Goal: Task Accomplishment & Management: Manage account settings

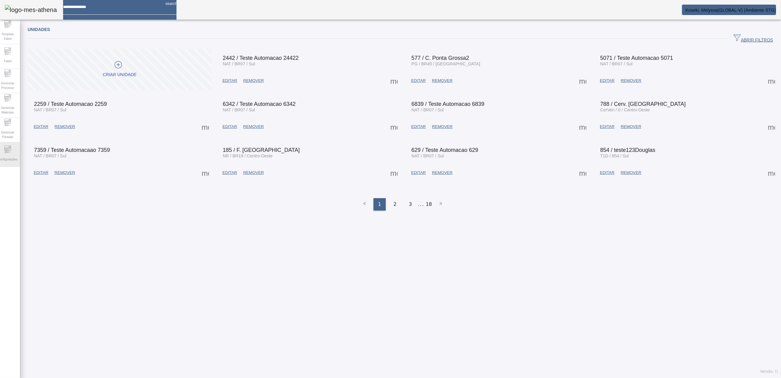
click at [16, 157] on span "Configurações" at bounding box center [7, 159] width 23 height 8
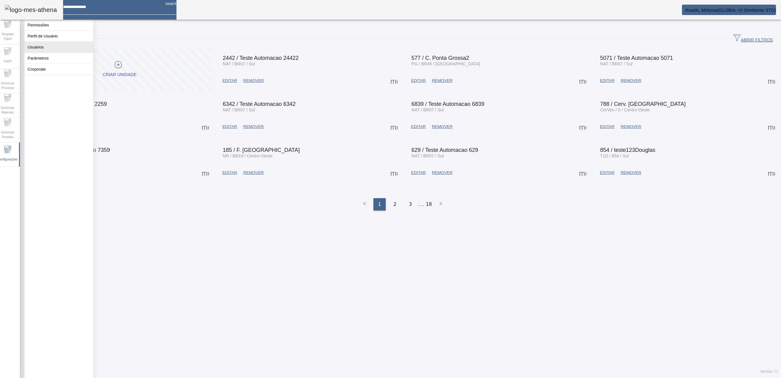
click at [59, 52] on button "Usuários" at bounding box center [59, 47] width 69 height 11
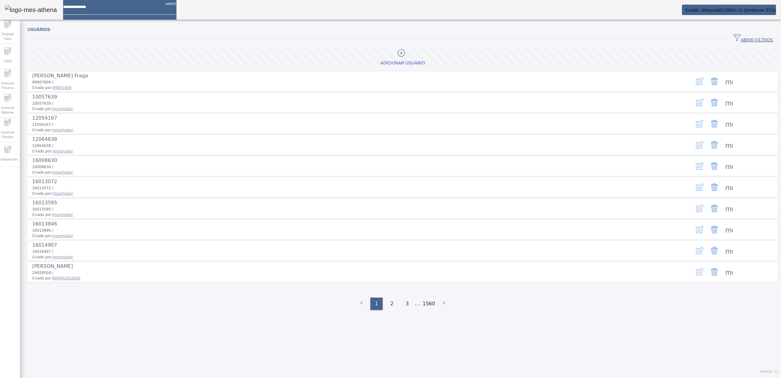
click at [744, 38] on span "ABRIR FILTROS" at bounding box center [754, 38] width 40 height 9
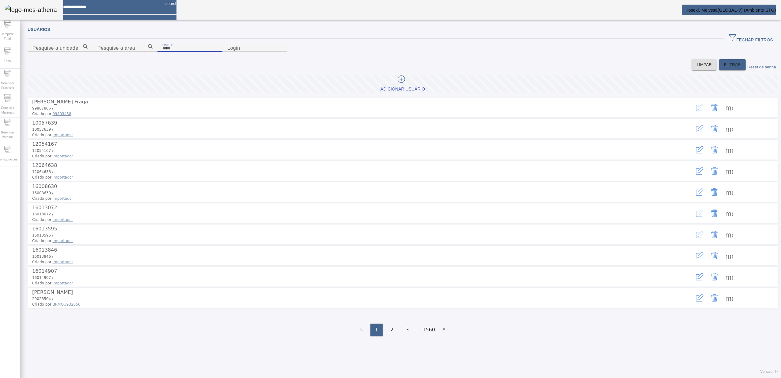
click at [218, 52] on input "Nome" at bounding box center [189, 47] width 55 height 7
type input "*******"
click at [724, 68] on span "FILTRAR" at bounding box center [732, 65] width 17 height 6
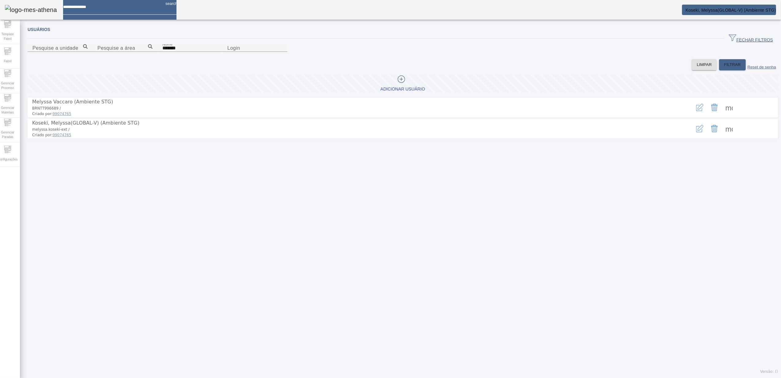
click at [723, 136] on span at bounding box center [729, 128] width 15 height 15
click at [696, 132] on icon "button" at bounding box center [699, 128] width 7 height 7
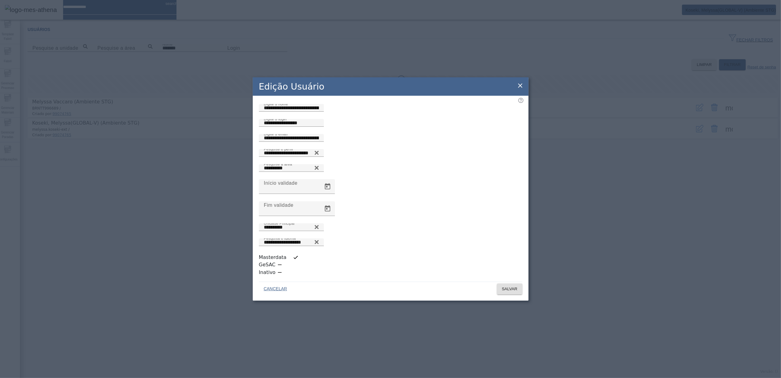
scroll to position [2, 0]
click at [318, 244] on icon at bounding box center [316, 242] width 4 height 4
click at [319, 245] on input "Pesquisa o idioma" at bounding box center [291, 241] width 55 height 7
click at [319, 242] on icon at bounding box center [316, 240] width 5 height 5
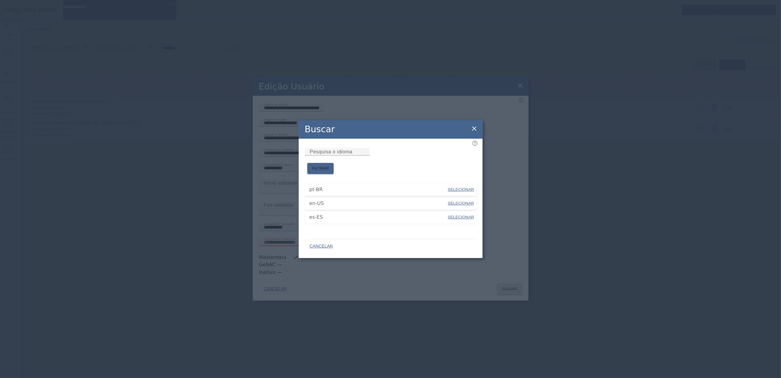
click at [452, 201] on span "SELECIONAR" at bounding box center [461, 203] width 26 height 5
type input "*****"
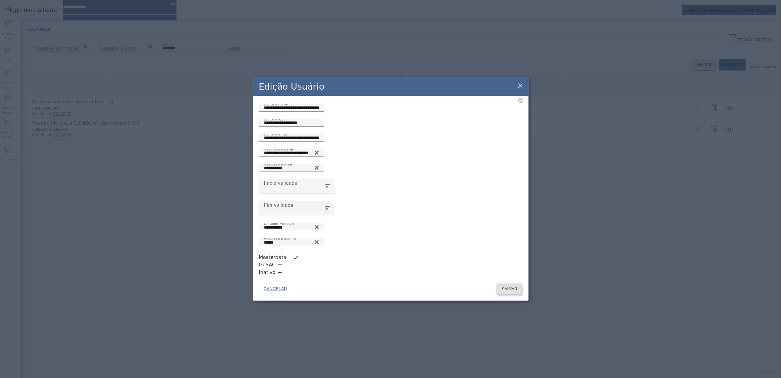
click at [503, 286] on span "SALVAR" at bounding box center [510, 289] width 16 height 6
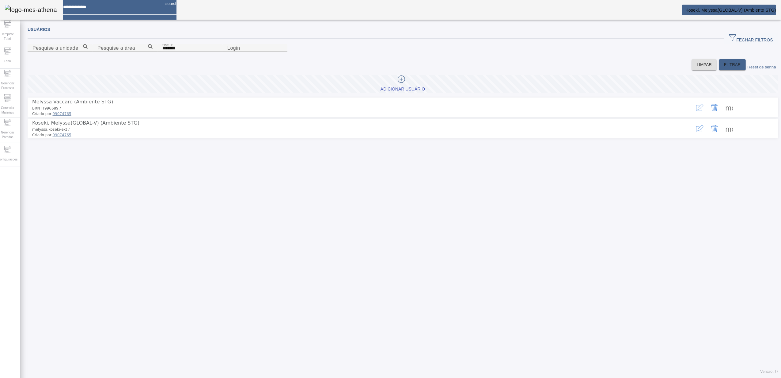
click at [699, 13] on mat-card "Koseki, Melyssa(GLOBAL-V) (Ambiente STG)" at bounding box center [729, 10] width 94 height 10
click at [699, 8] on span "Koseki, Melyssa(GLOBAL-V) (Ambiente STG)" at bounding box center [731, 10] width 91 height 5
click at [706, 20] on div "Template Fabril Fabril Gerenciar Processo Gerenciar Materiais Gerenciar Paradas…" at bounding box center [390, 189] width 791 height 378
click at [707, 5] on mat-card "Koseki, Melyssa(GLOBAL-V) (Ambiente STG)" at bounding box center [729, 10] width 94 height 10
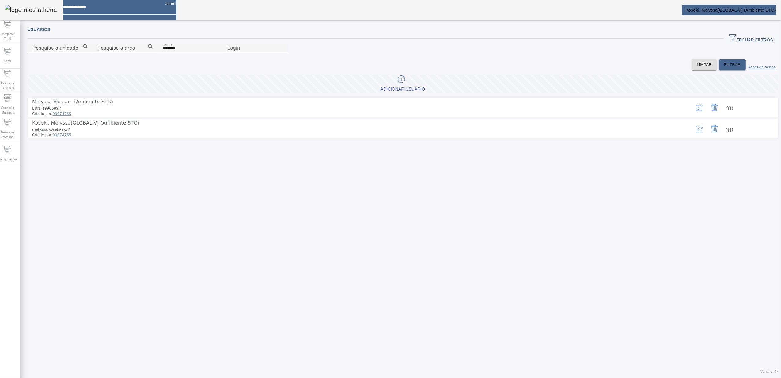
click at [716, 9] on span "Koseki, Melyssa(GLOBAL-V) (Ambiente STG)" at bounding box center [731, 10] width 91 height 5
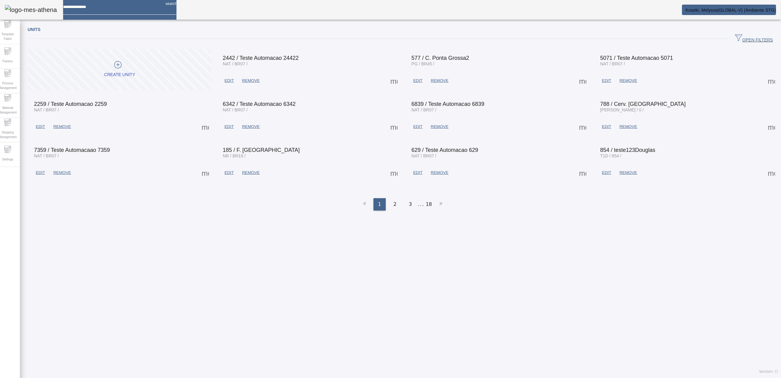
click at [743, 9] on span "Koseki, Melyssa(GLOBAL-V) (Ambiente STG)" at bounding box center [731, 10] width 91 height 5
click at [9, 148] on icon at bounding box center [7, 147] width 7 height 2
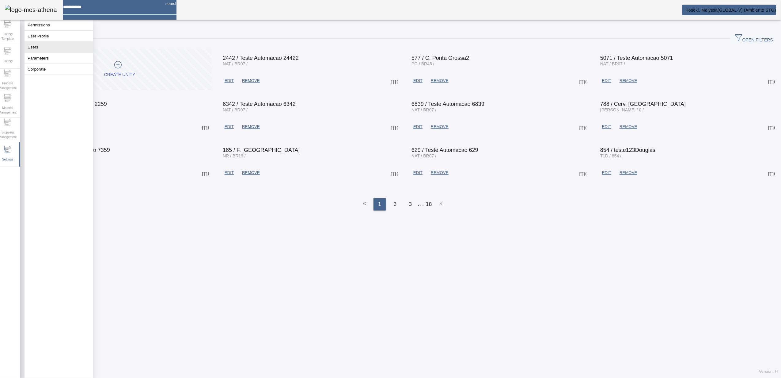
click at [44, 49] on button "Users" at bounding box center [59, 47] width 69 height 11
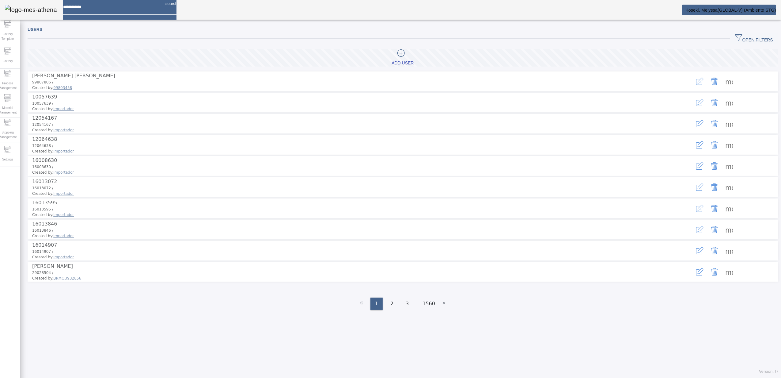
click at [746, 40] on span "OPEN FILTERS" at bounding box center [754, 38] width 38 height 9
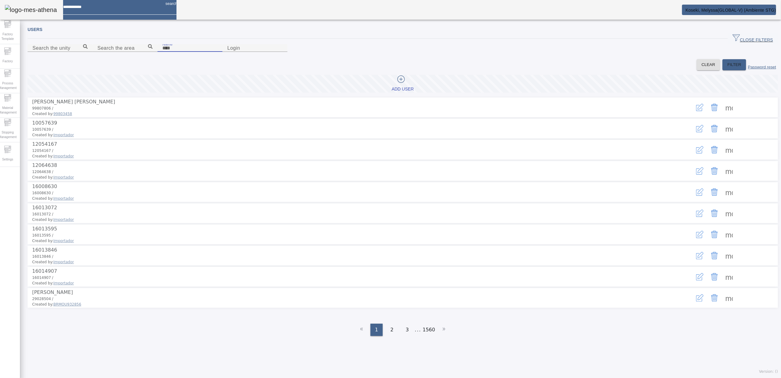
click at [174, 52] on input "Name" at bounding box center [189, 47] width 55 height 7
type input "*******"
click at [728, 68] on span "FILTER" at bounding box center [735, 65] width 14 height 6
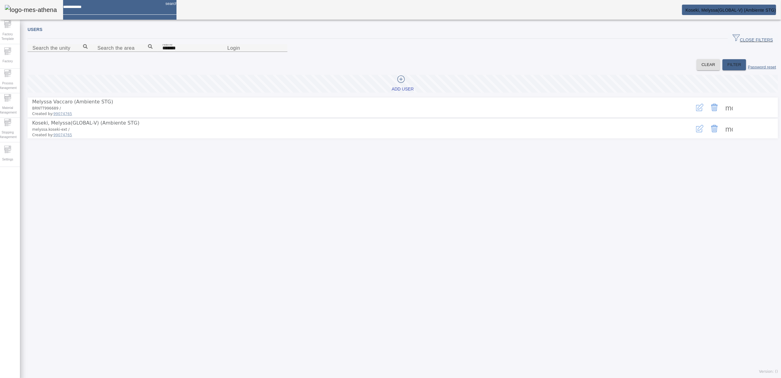
click at [696, 132] on icon "button" at bounding box center [699, 128] width 7 height 7
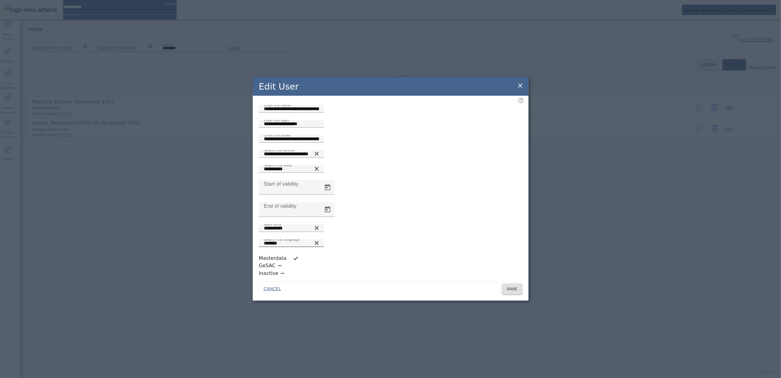
click at [319, 245] on icon at bounding box center [316, 242] width 5 height 7
click at [319, 243] on icon at bounding box center [316, 241] width 5 height 5
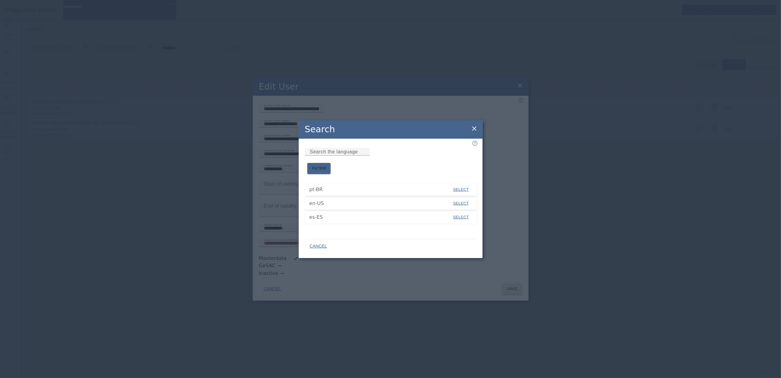
click at [460, 186] on span "SELECT" at bounding box center [461, 189] width 16 height 6
type input "*****"
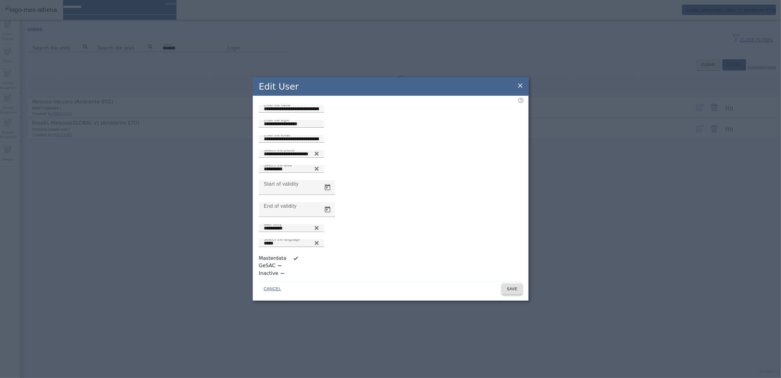
click at [517, 286] on span "SAVE" at bounding box center [512, 289] width 11 height 6
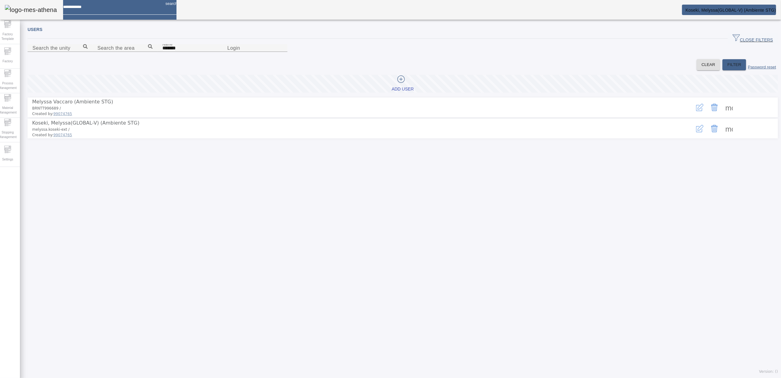
click at [745, 10] on span "Koseki, Melyssa(GLOBAL-V) (Ambiente STG)" at bounding box center [731, 10] width 91 height 5
